Goal: Information Seeking & Learning: Check status

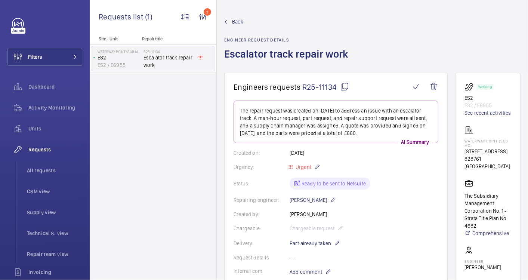
click at [236, 23] on span "Back" at bounding box center [237, 21] width 11 height 7
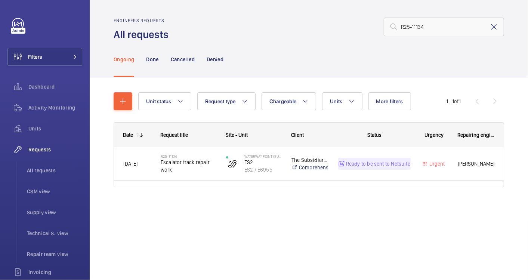
click at [491, 28] on mat-icon at bounding box center [493, 26] width 9 height 9
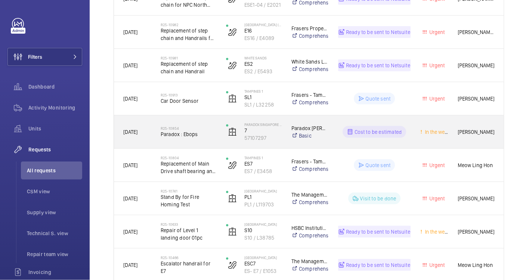
scroll to position [498, 0]
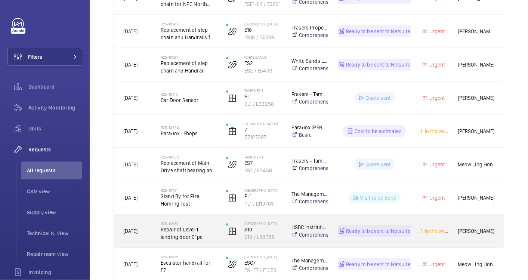
click at [198, 240] on span "Repair of Level 1 landing door 01pc" at bounding box center [189, 233] width 56 height 15
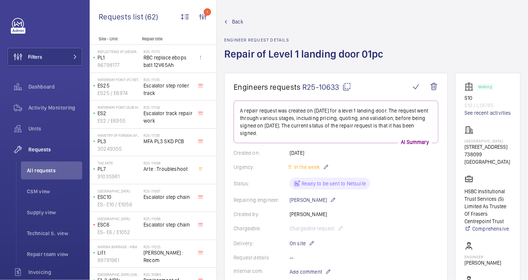
click at [237, 18] on span "Back" at bounding box center [237, 21] width 11 height 7
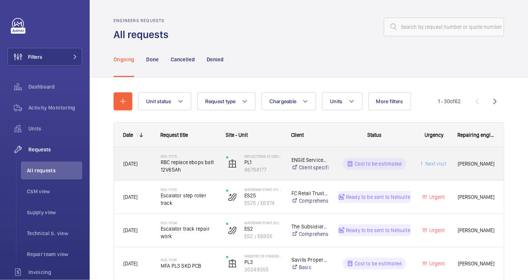
click at [197, 169] on span "RBC replace ebops batt 12V65Ah" at bounding box center [189, 165] width 56 height 15
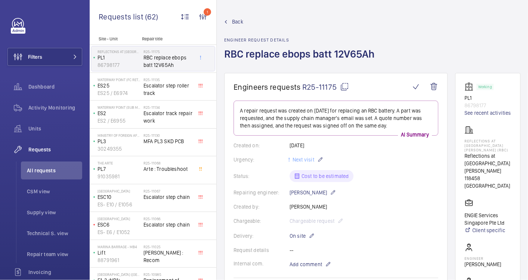
click at [238, 19] on span "Back" at bounding box center [237, 21] width 11 height 7
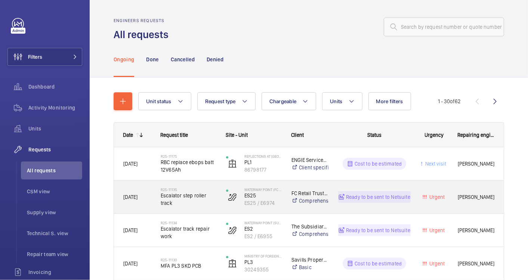
click at [200, 200] on span "Escalator step roller track" at bounding box center [189, 199] width 56 height 15
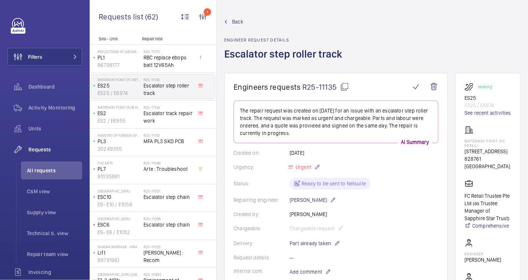
click at [236, 24] on span "Back" at bounding box center [237, 21] width 11 height 7
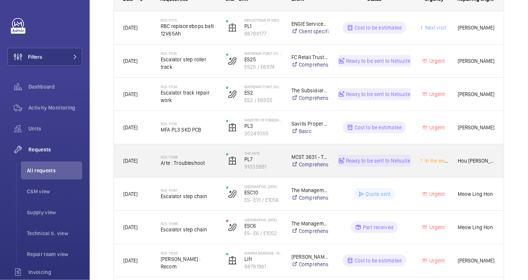
scroll to position [140, 0]
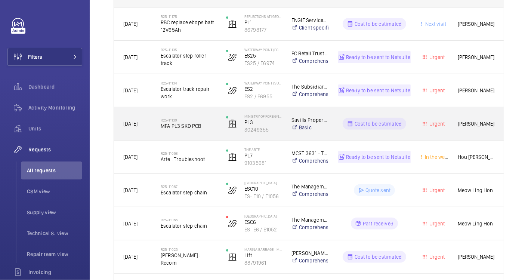
click at [202, 125] on span "MFA PL3 SKD PCB" at bounding box center [189, 125] width 56 height 7
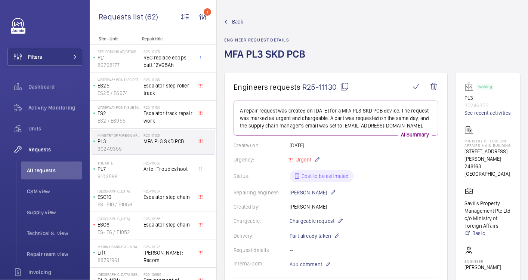
click at [228, 24] on link "Back" at bounding box center [267, 21] width 86 height 7
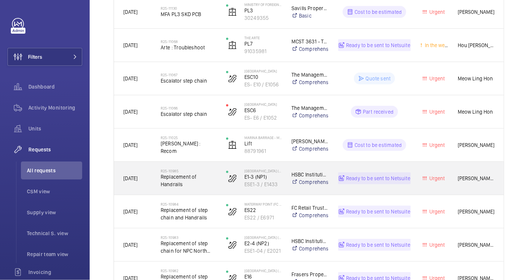
scroll to position [264, 0]
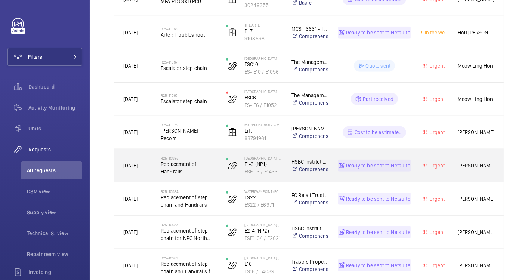
click at [206, 170] on span "Replacement of Handrails" at bounding box center [189, 167] width 56 height 15
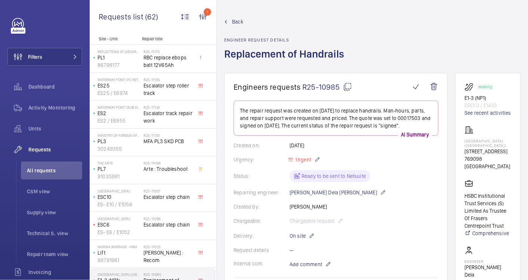
click at [237, 21] on span "Back" at bounding box center [237, 21] width 11 height 7
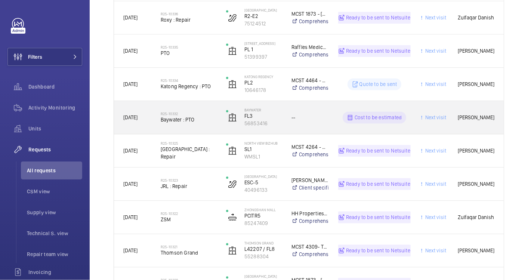
scroll to position [845, 0]
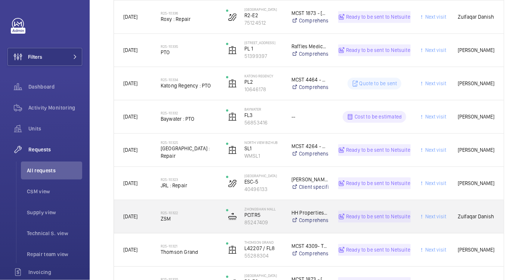
click at [207, 220] on span "ZSM" at bounding box center [189, 218] width 56 height 7
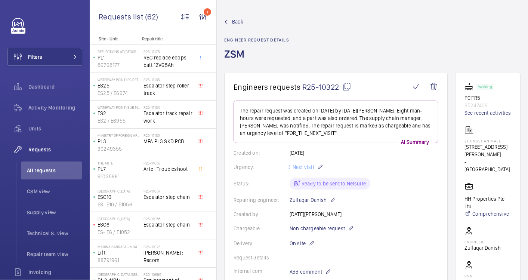
click at [239, 21] on span "Back" at bounding box center [237, 21] width 11 height 7
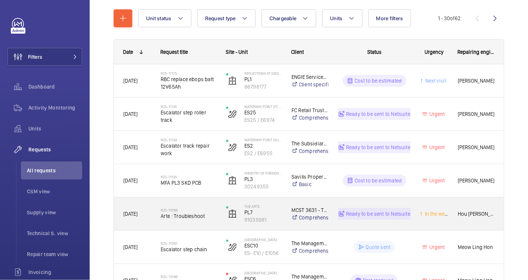
scroll to position [124, 0]
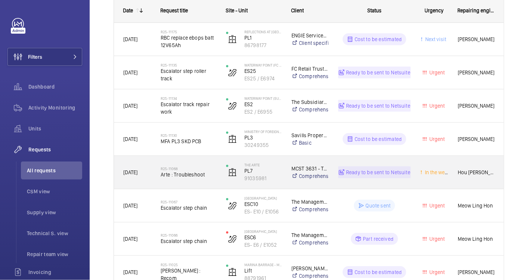
click at [204, 180] on div "R25-11068 Arte : Troubleshoot" at bounding box center [189, 172] width 56 height 22
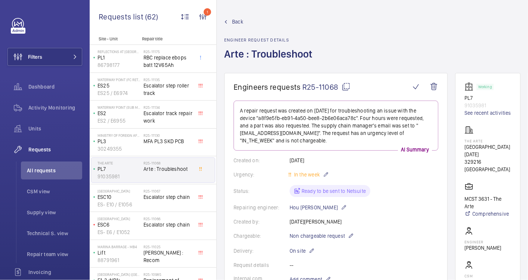
click at [236, 21] on span "Back" at bounding box center [237, 21] width 11 height 7
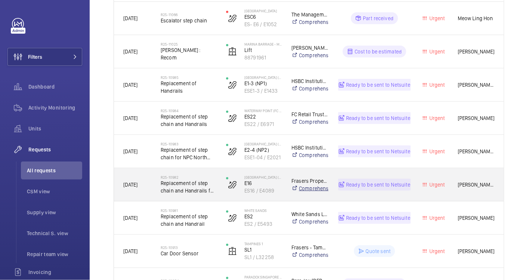
scroll to position [347, 0]
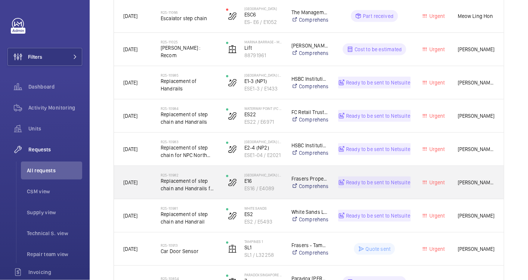
click at [206, 192] on div "R25-10982 Replacement of step chain and Handrails for NPC South wing" at bounding box center [189, 183] width 56 height 22
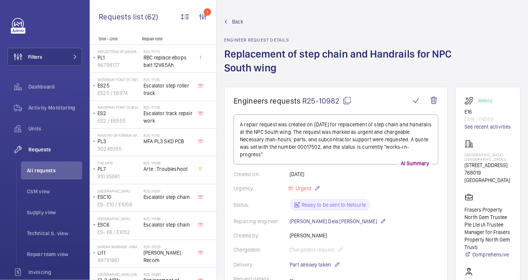
click at [232, 22] on span "Back" at bounding box center [237, 21] width 11 height 7
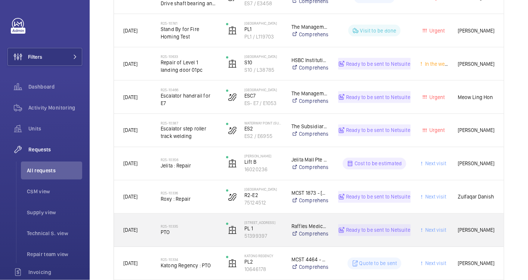
scroll to position [658, 0]
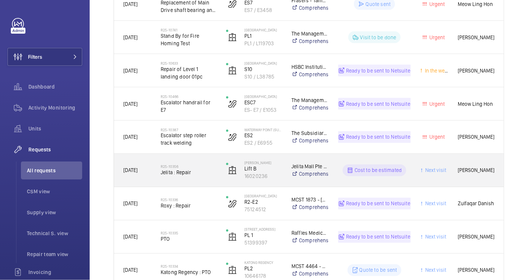
click at [210, 174] on span "Jelita : Repair" at bounding box center [189, 172] width 56 height 7
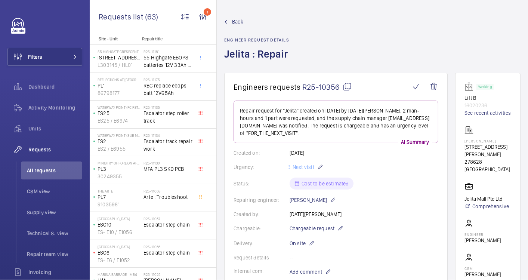
click at [238, 20] on span "Back" at bounding box center [237, 21] width 11 height 7
